Goal: Information Seeking & Learning: Compare options

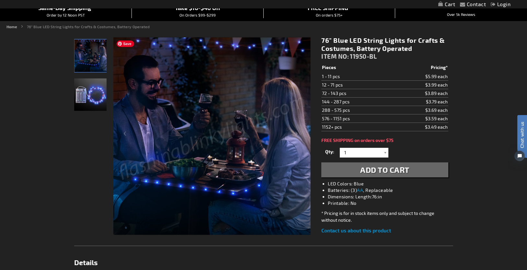
scroll to position [59, 0]
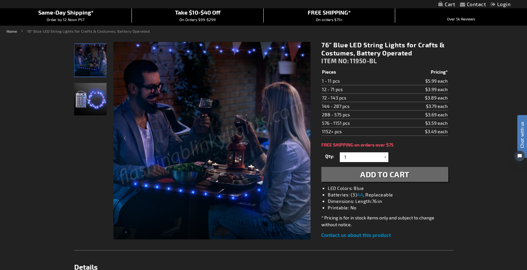
click at [81, 102] on img "76 Inch Blue LED Light Up String" at bounding box center [90, 99] width 32 height 32
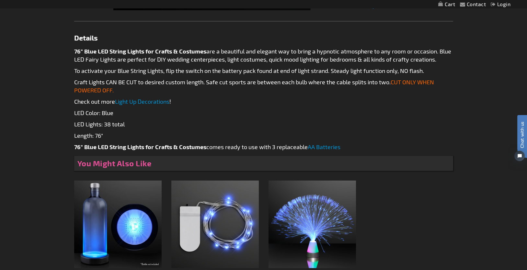
scroll to position [362, 0]
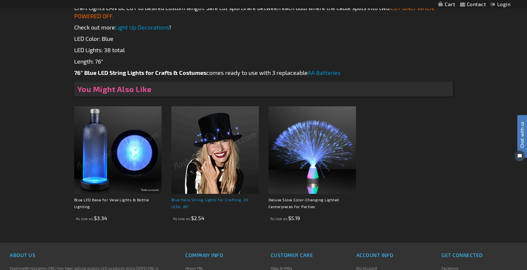
click at [216, 200] on link "Blue Fairy String Lights for Crafting, 20 LEDs, 80"" at bounding box center [209, 202] width 77 height 11
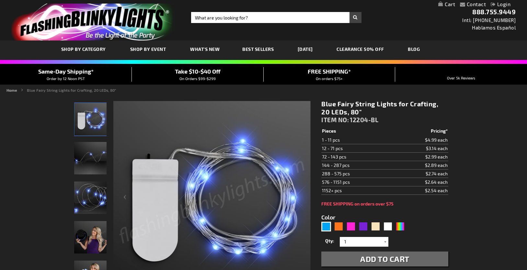
click at [91, 196] on img at bounding box center [90, 197] width 32 height 32
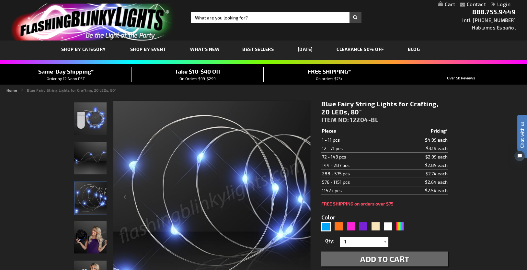
click at [90, 164] on img at bounding box center [90, 158] width 32 height 32
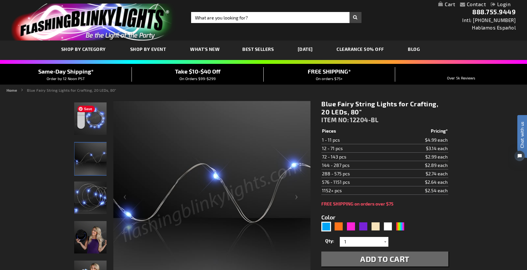
click at [95, 129] on img at bounding box center [90, 118] width 32 height 32
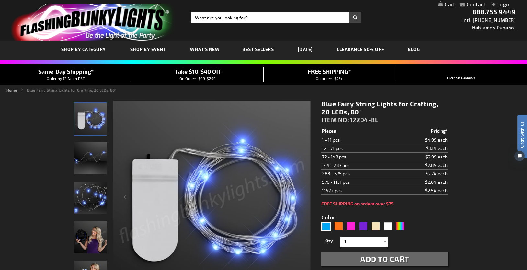
click at [94, 196] on img at bounding box center [90, 197] width 32 height 32
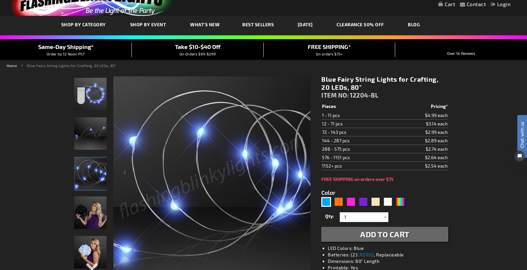
scroll to position [54, 0]
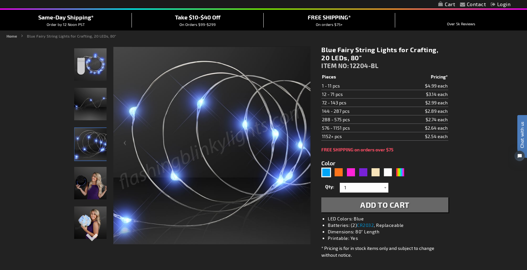
click at [89, 217] on img "Woman displaying 80 Inch Blue LED Light Up String" at bounding box center [90, 222] width 32 height 32
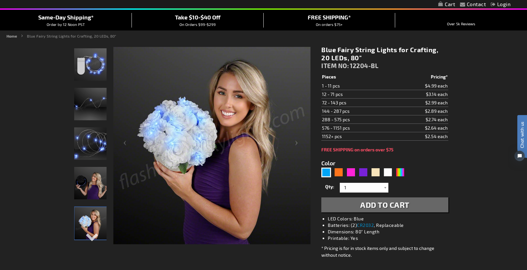
click at [95, 187] on img "Woman displaying 80 Inch Blue LED Light Up String" at bounding box center [90, 183] width 32 height 32
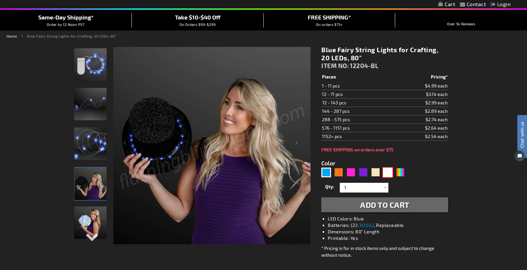
click at [390, 175] on div "White" at bounding box center [388, 172] width 10 height 10
type input "5646"
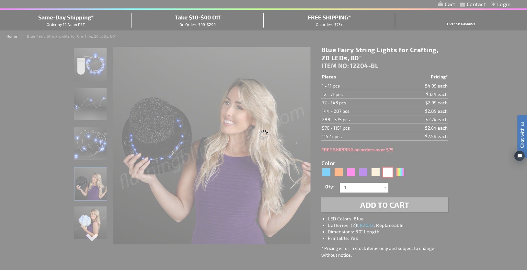
type input "12204-COOL"
type input "Customize - Cool White Fairy String Lights for Crafts, 20 LEDs, 80&quot; - ITEM…"
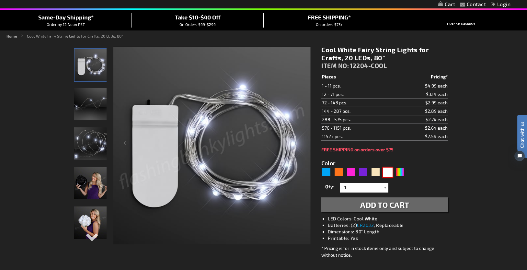
click at [84, 219] on img at bounding box center [90, 222] width 32 height 32
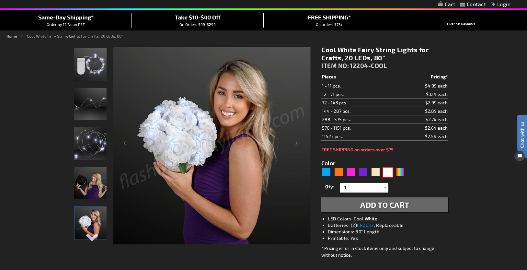
click at [94, 150] on img at bounding box center [90, 143] width 32 height 32
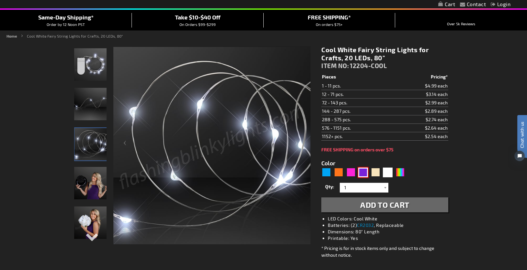
click at [361, 174] on div "Purple" at bounding box center [363, 172] width 10 height 10
type input "5640"
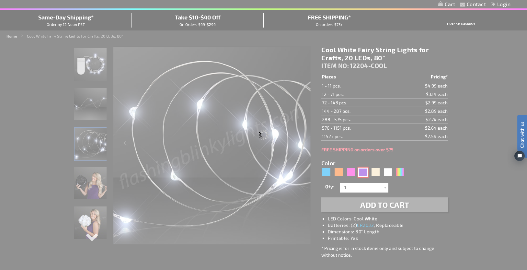
type input "12204-PR"
type input "Customize - Purple Fairy String Lights for Crafting, 20 LEDs, 80&quot; - ITEM N…"
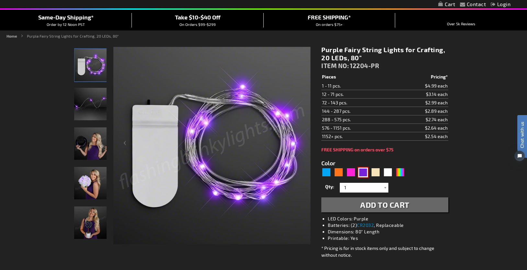
click at [89, 182] on img at bounding box center [90, 183] width 32 height 32
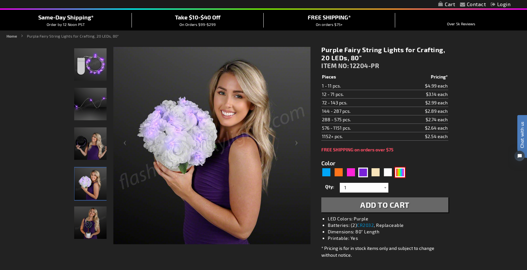
click at [400, 174] on div "Multicolor" at bounding box center [400, 172] width 10 height 10
type input "5659"
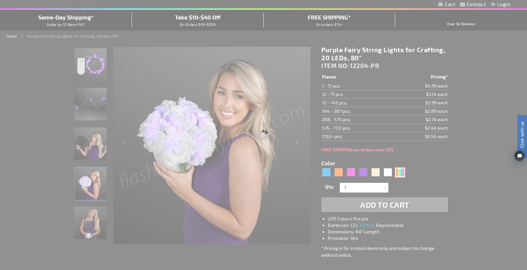
type input "12204-MLT"
type input "Customize - Multicolor Fairy String Lights for Crafts, 20 LEDs, 80&quot; - ITEM…"
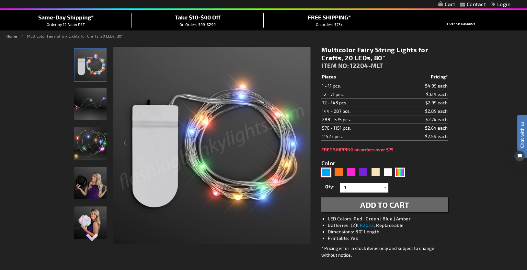
click at [327, 172] on div "Blue" at bounding box center [326, 172] width 10 height 10
type input "5629"
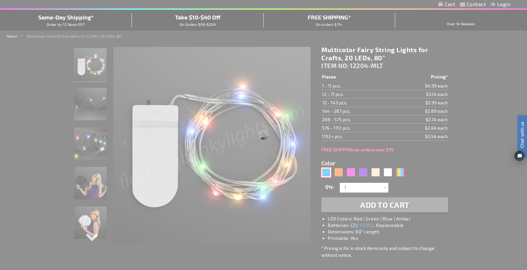
type input "12204-BL"
type input "Customize - Blue Fairy String Lights for Crafting, 20 LEDs, 80&quot; - ITEM NO:…"
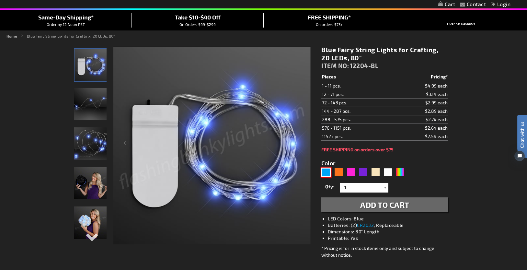
click at [91, 134] on img at bounding box center [90, 143] width 32 height 32
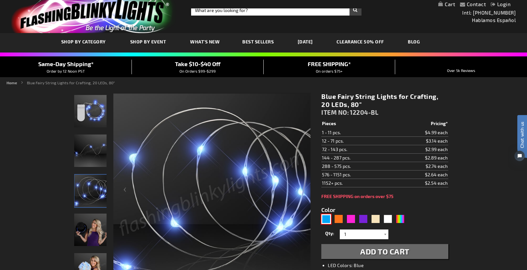
scroll to position [7, 0]
click at [99, 121] on img at bounding box center [90, 111] width 32 height 32
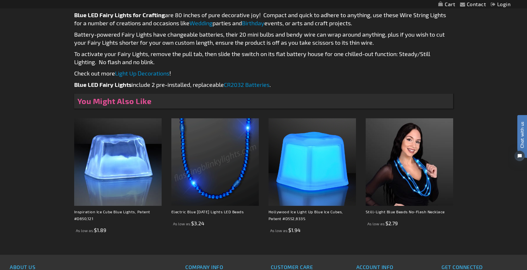
scroll to position [519, 0]
